Goal: Check status

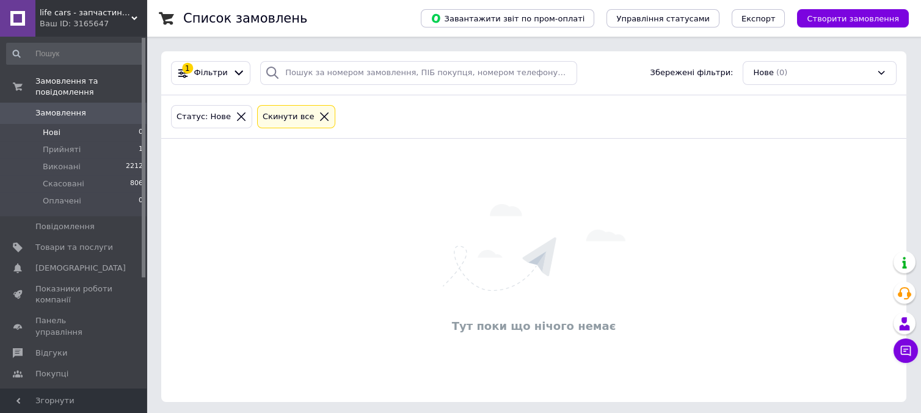
scroll to position [2, 0]
click at [97, 141] on li "Прийняті 1" at bounding box center [75, 149] width 150 height 17
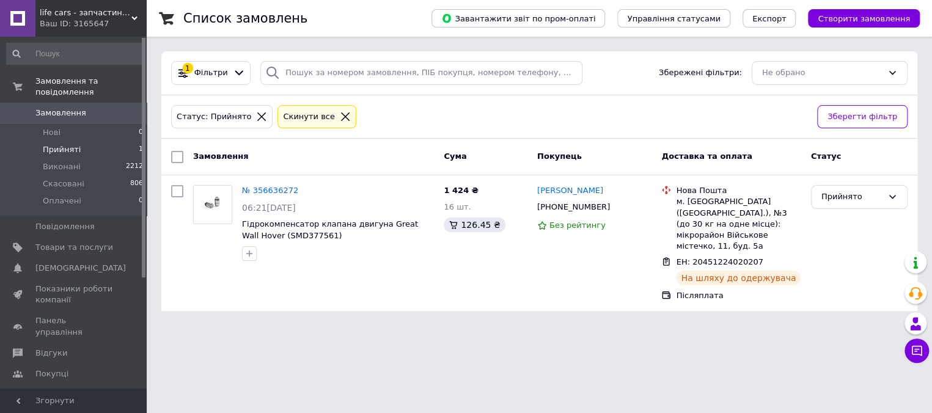
click at [387, 326] on html "life cars - запчастини до [DEMOGRAPHIC_DATA] Ваш ID: 3165647 Сайт life cars - з…" at bounding box center [466, 163] width 932 height 326
